Goal: Task Accomplishment & Management: Use online tool/utility

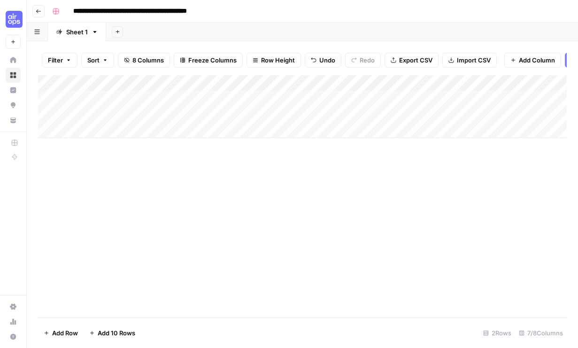
click at [262, 238] on div "Add Column" at bounding box center [302, 196] width 529 height 242
drag, startPoint x: 178, startPoint y: 196, endPoint x: 164, endPoint y: 179, distance: 21.4
click at [177, 195] on div "Add Column" at bounding box center [302, 196] width 529 height 242
click at [93, 130] on div "Add Column" at bounding box center [302, 106] width 529 height 63
click at [98, 160] on div "Add Column" at bounding box center [302, 122] width 529 height 95
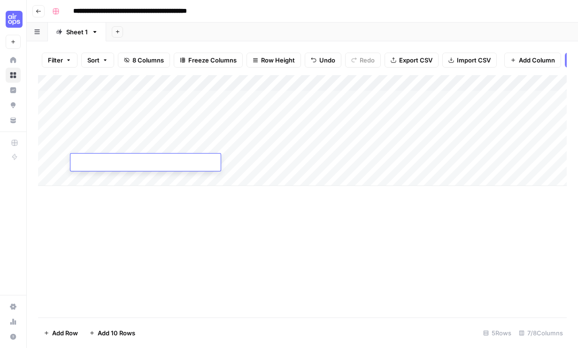
click at [137, 218] on div "Add Column" at bounding box center [302, 196] width 529 height 242
click at [88, 95] on div "Add Column" at bounding box center [302, 130] width 529 height 111
drag, startPoint x: 395, startPoint y: 59, endPoint x: 399, endPoint y: 66, distance: 8.0
click at [395, 59] on icon "button" at bounding box center [394, 60] width 6 height 6
click at [480, 54] on button "Import CSV" at bounding box center [470, 60] width 54 height 15
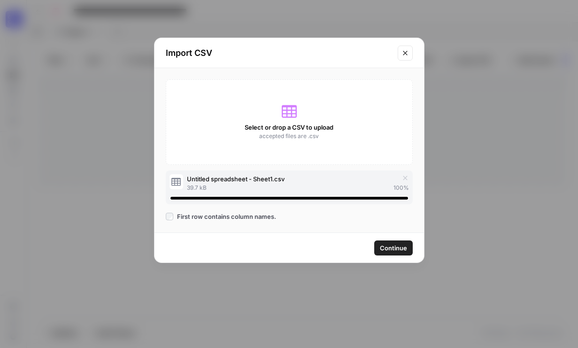
click at [398, 243] on span "Continue" at bounding box center [393, 247] width 27 height 9
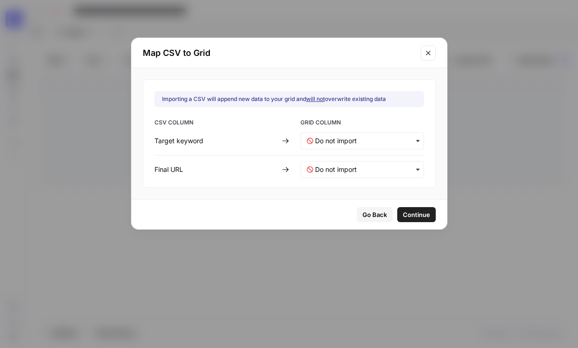
click at [350, 151] on div "CSV COLUMN GRID COLUMN Target keyword Final URL" at bounding box center [290, 148] width 270 height 60
click at [342, 142] on keyword-mapping "text" at bounding box center [366, 140] width 103 height 9
click at [340, 164] on span "Target Keyword" at bounding box center [336, 166] width 43 height 8
click at [344, 170] on URL-mapping "text" at bounding box center [366, 169] width 103 height 9
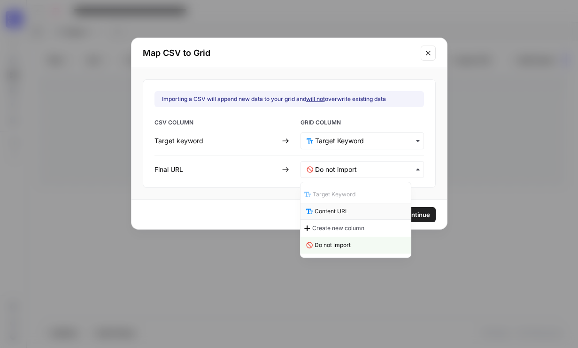
click at [357, 214] on div "Content URL" at bounding box center [356, 211] width 110 height 17
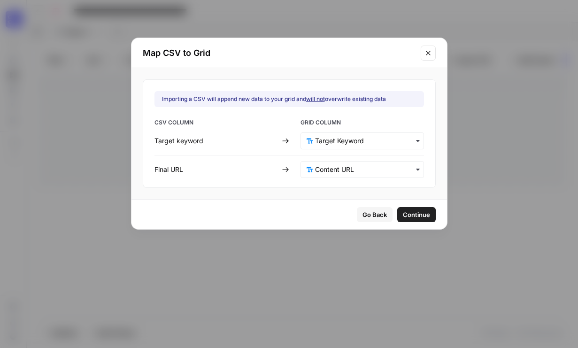
click at [409, 216] on span "Continue" at bounding box center [416, 214] width 27 height 9
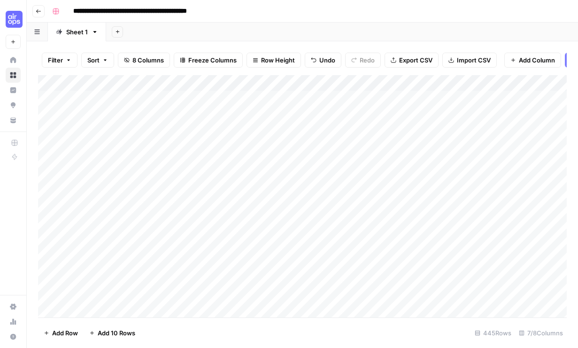
click at [35, 163] on div "Filter Sort 8 Columns Freeze Columns Row Height Undo Redo Export CSV Import CSV…" at bounding box center [303, 194] width 552 height 307
click at [49, 131] on div "Add Column" at bounding box center [302, 196] width 529 height 242
click at [48, 148] on div "Add Column" at bounding box center [302, 196] width 529 height 242
click at [50, 163] on div "Add Column" at bounding box center [302, 196] width 529 height 242
click at [60, 335] on span "Delete 3 Rows" at bounding box center [65, 332] width 42 height 9
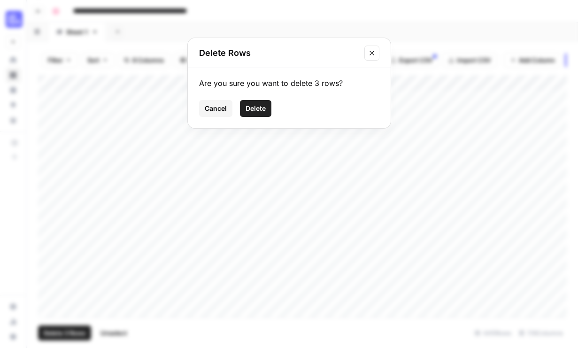
click at [258, 112] on span "Delete" at bounding box center [256, 108] width 20 height 9
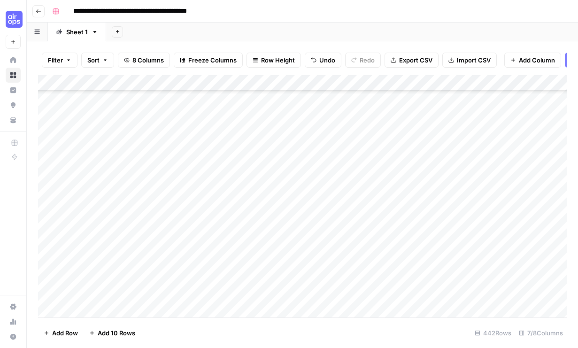
scroll to position [6849, 0]
click at [339, 83] on div "Add Column" at bounding box center [302, 196] width 529 height 242
click at [374, 137] on span "Remaining Rows" at bounding box center [374, 137] width 59 height 9
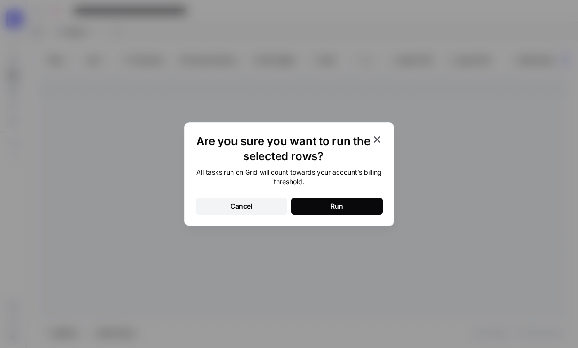
click at [351, 204] on button "Run" at bounding box center [337, 206] width 92 height 17
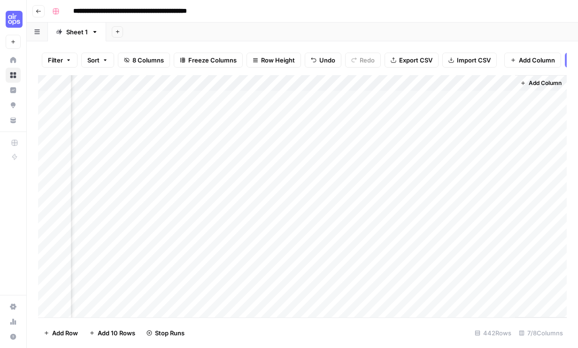
scroll to position [0, 92]
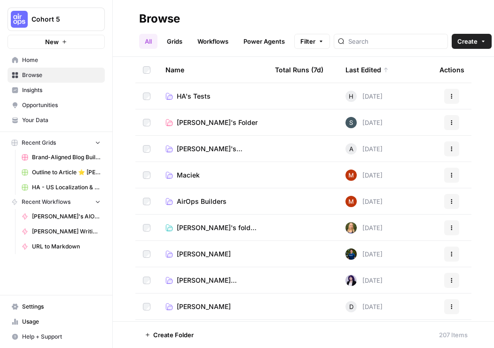
click at [210, 119] on span "Paula's Folder" at bounding box center [217, 122] width 81 height 9
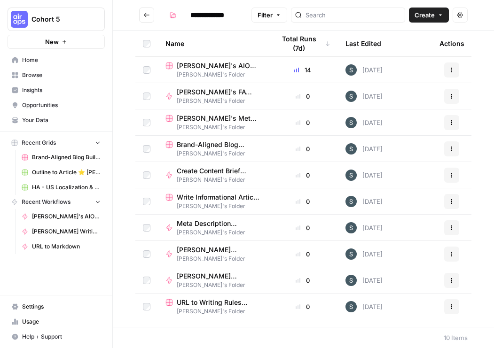
click at [461, 16] on icon "button" at bounding box center [460, 15] width 6 height 6
click at [36, 307] on span "Settings" at bounding box center [61, 307] width 78 height 8
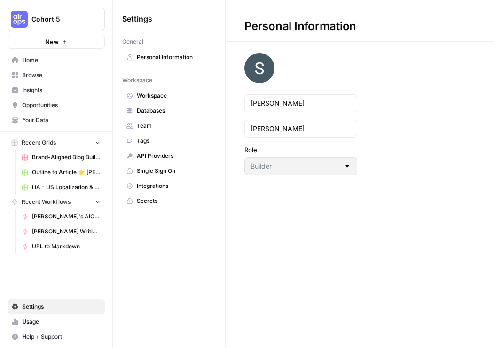
click at [33, 316] on link "Usage" at bounding box center [56, 321] width 97 height 15
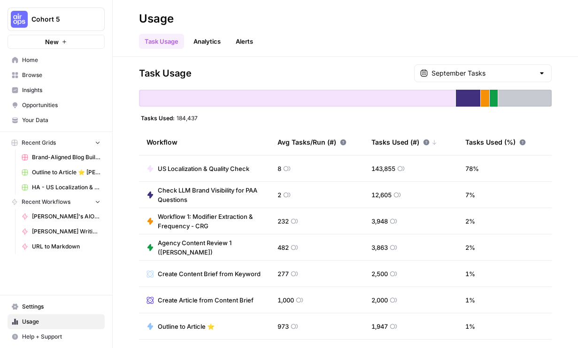
click at [405, 143] on div "Tasks Used (#)" at bounding box center [405, 142] width 66 height 26
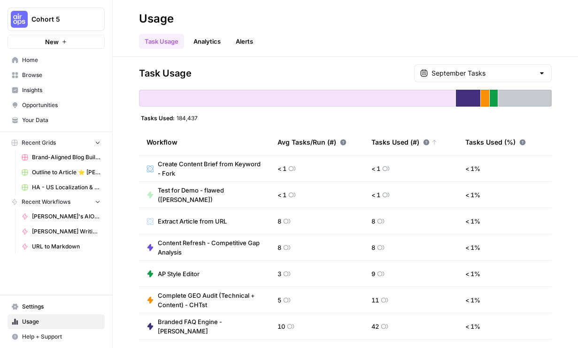
click at [405, 143] on div "Tasks Used (#)" at bounding box center [405, 142] width 66 height 26
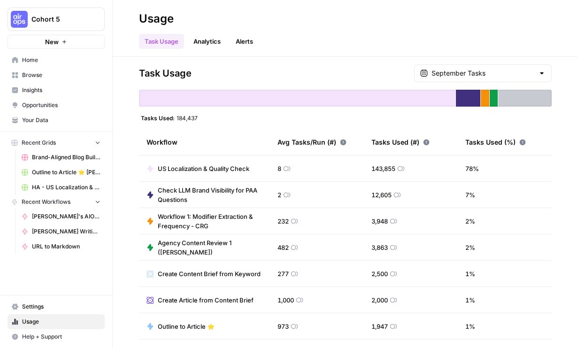
click at [199, 169] on span "US Localization & Quality Check" at bounding box center [204, 168] width 92 height 9
